Goal: Task Accomplishment & Management: Manage account settings

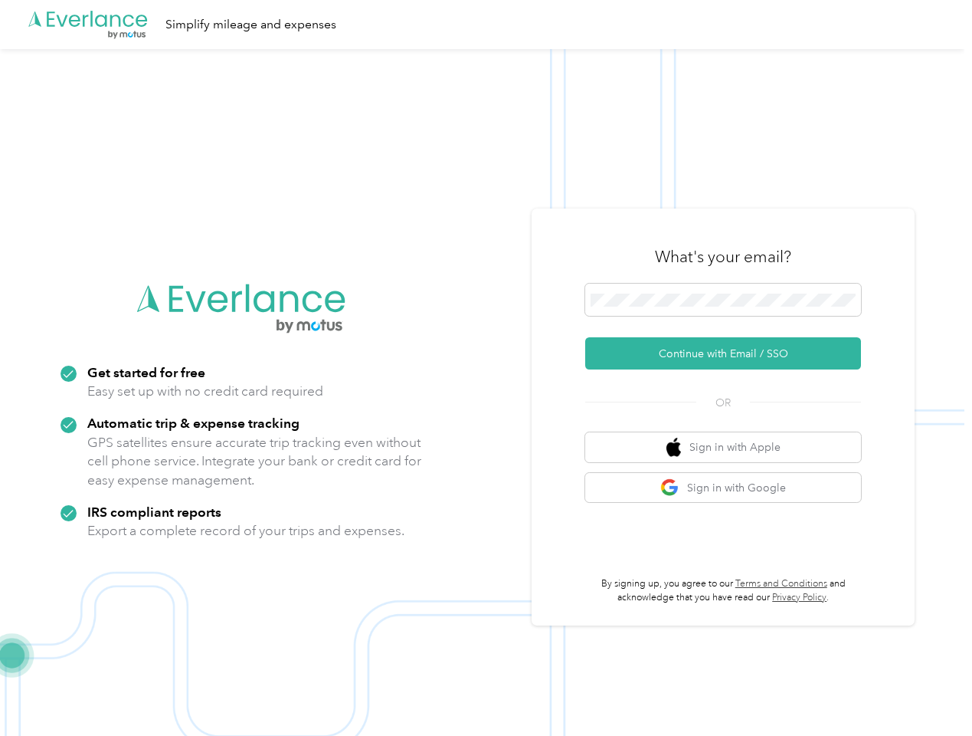
click at [486, 368] on img at bounding box center [482, 417] width 965 height 736
click at [486, 25] on div ".cls-1 { fill: #00adee; } .cls-2 { fill: #fff; } .cls-3 { fill: #707372; } .cls…" at bounding box center [482, 24] width 965 height 49
click at [729, 353] on button "Continue with Email / SSO" at bounding box center [723, 353] width 276 height 32
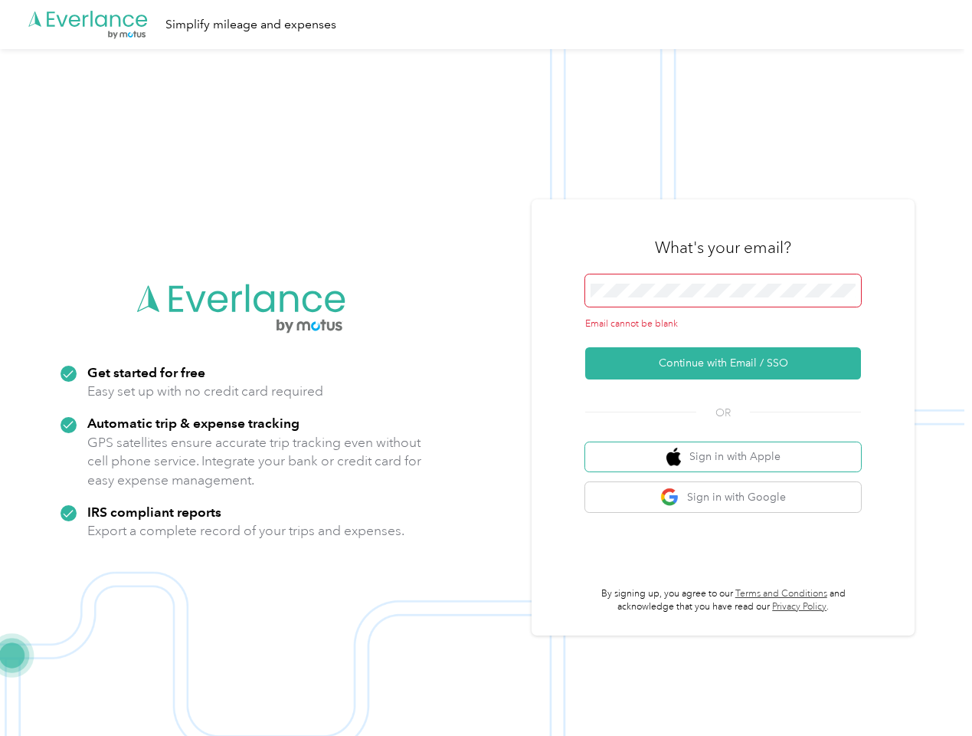
click at [729, 447] on button "Sign in with Apple" at bounding box center [723, 457] width 276 height 30
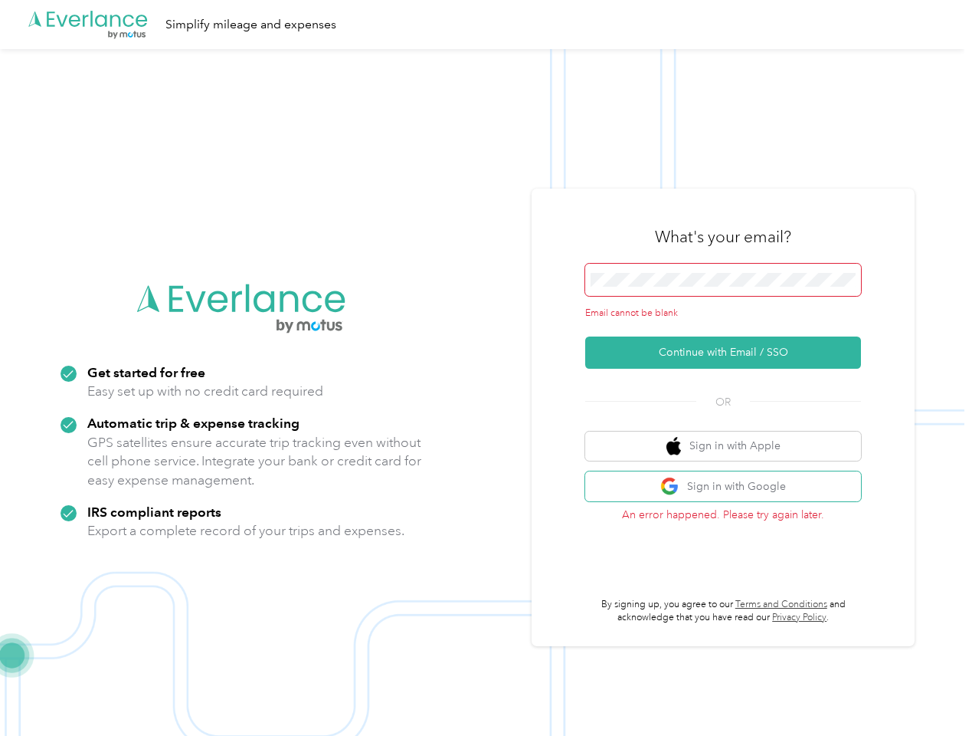
click at [729, 487] on button "Sign in with Google" at bounding box center [723, 486] width 276 height 30
